Goal: Information Seeking & Learning: Learn about a topic

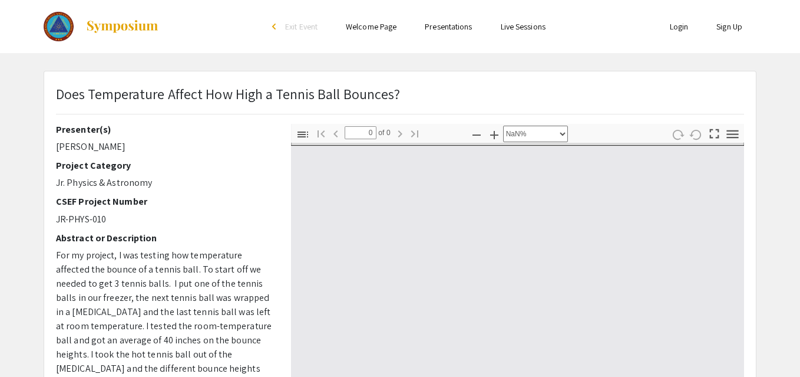
select select "auto"
type input "1"
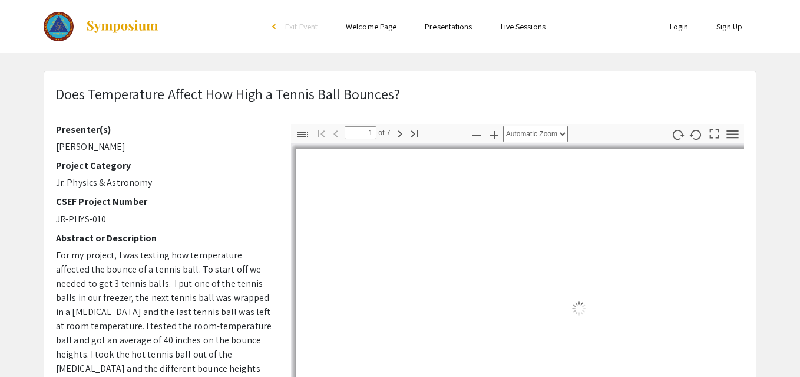
select select "auto"
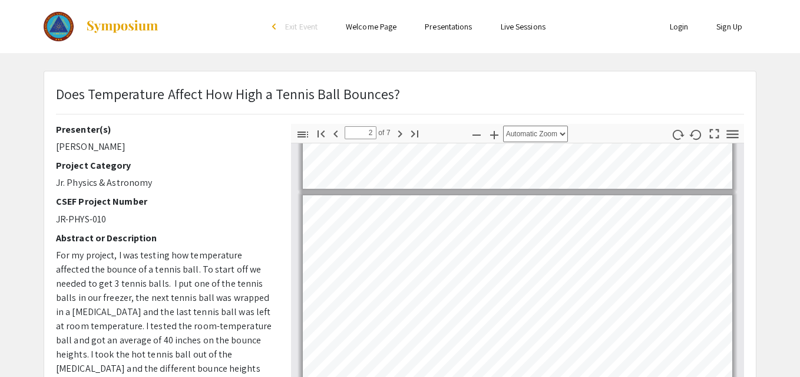
scroll to position [22, 0]
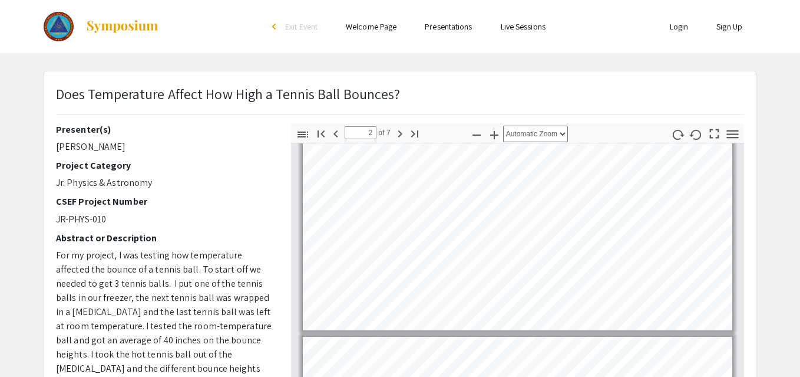
type input "1"
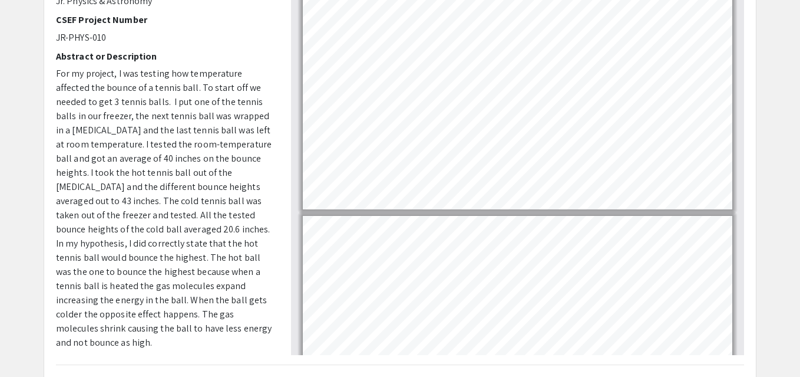
scroll to position [179, 0]
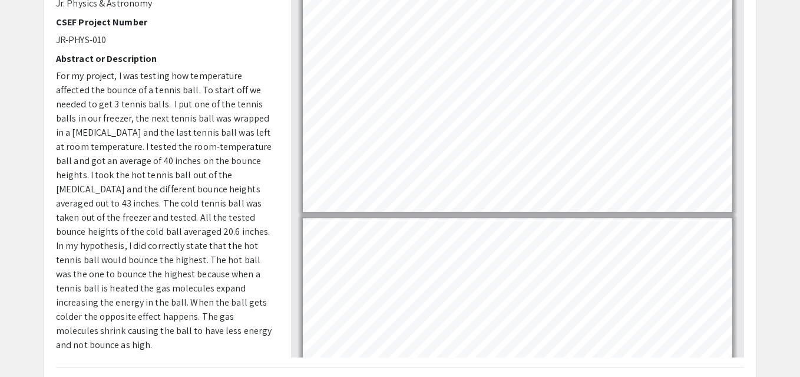
click at [249, 28] on div "CSEF Project Number JR-PHYS-010" at bounding box center [164, 32] width 217 height 30
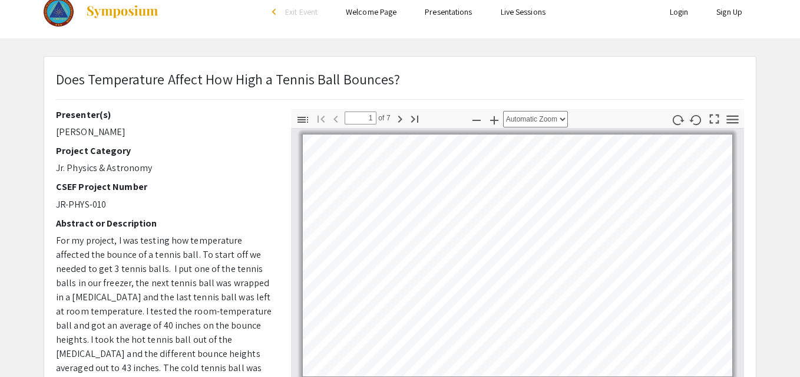
scroll to position [0, 0]
drag, startPoint x: 397, startPoint y: 80, endPoint x: 54, endPoint y: 85, distance: 342.5
click at [54, 85] on div "Does Temperature Affect How High a Tennis Ball Bounces?" at bounding box center [400, 88] width 706 height 41
drag, startPoint x: 54, startPoint y: 85, endPoint x: 51, endPoint y: 78, distance: 7.4
click at [51, 78] on div "Does Temperature Affect How High a Tennis Ball Bounces?" at bounding box center [400, 88] width 706 height 41
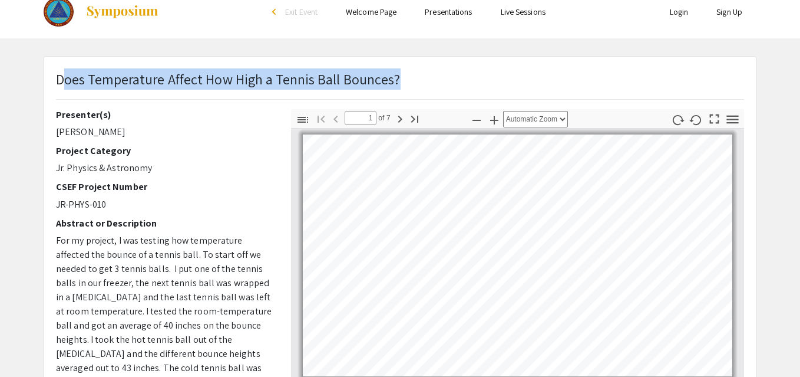
drag, startPoint x: 51, startPoint y: 78, endPoint x: 71, endPoint y: 81, distance: 20.8
click at [71, 81] on div "Does Temperature Affect How High a Tennis Ball Bounces?" at bounding box center [400, 88] width 706 height 41
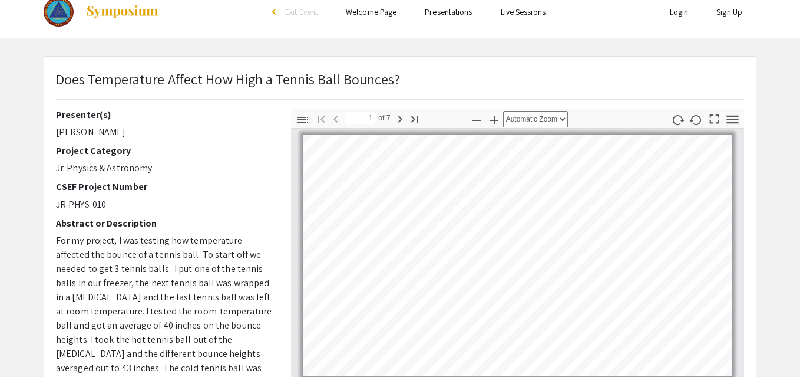
click at [47, 78] on div "Does Temperature Affect How High a Tennis Ball Bounces?" at bounding box center [400, 88] width 706 height 41
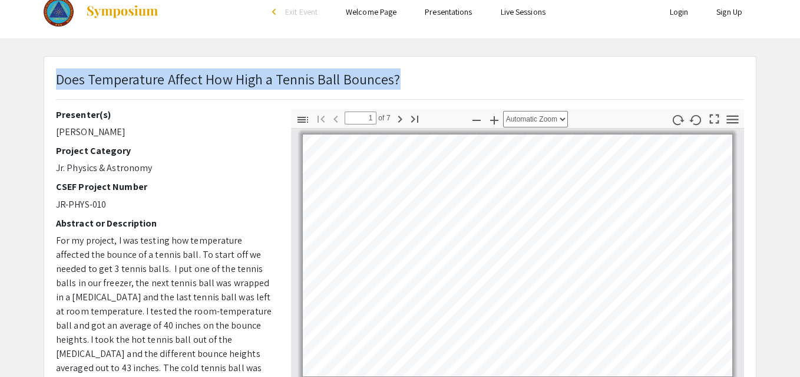
drag, startPoint x: 69, startPoint y: 81, endPoint x: 57, endPoint y: 78, distance: 12.7
click at [57, 78] on div "Does Temperature Affect How High a Tennis Ball Bounces?" at bounding box center [400, 88] width 706 height 41
copy p "Does Temperature Affect How High a Tennis Ball Bounces?"
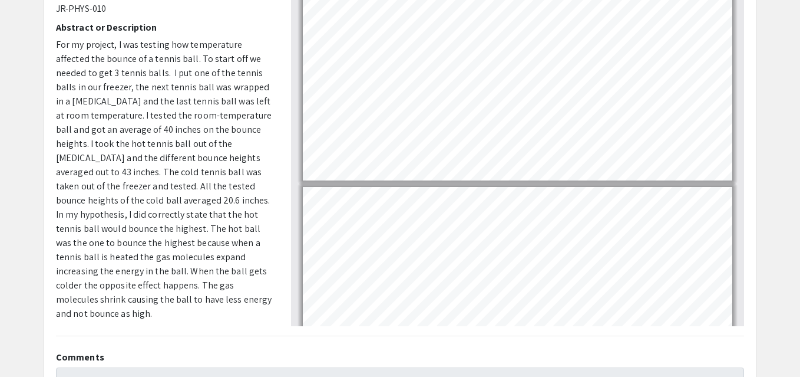
scroll to position [210, 0]
